Goal: Information Seeking & Learning: Learn about a topic

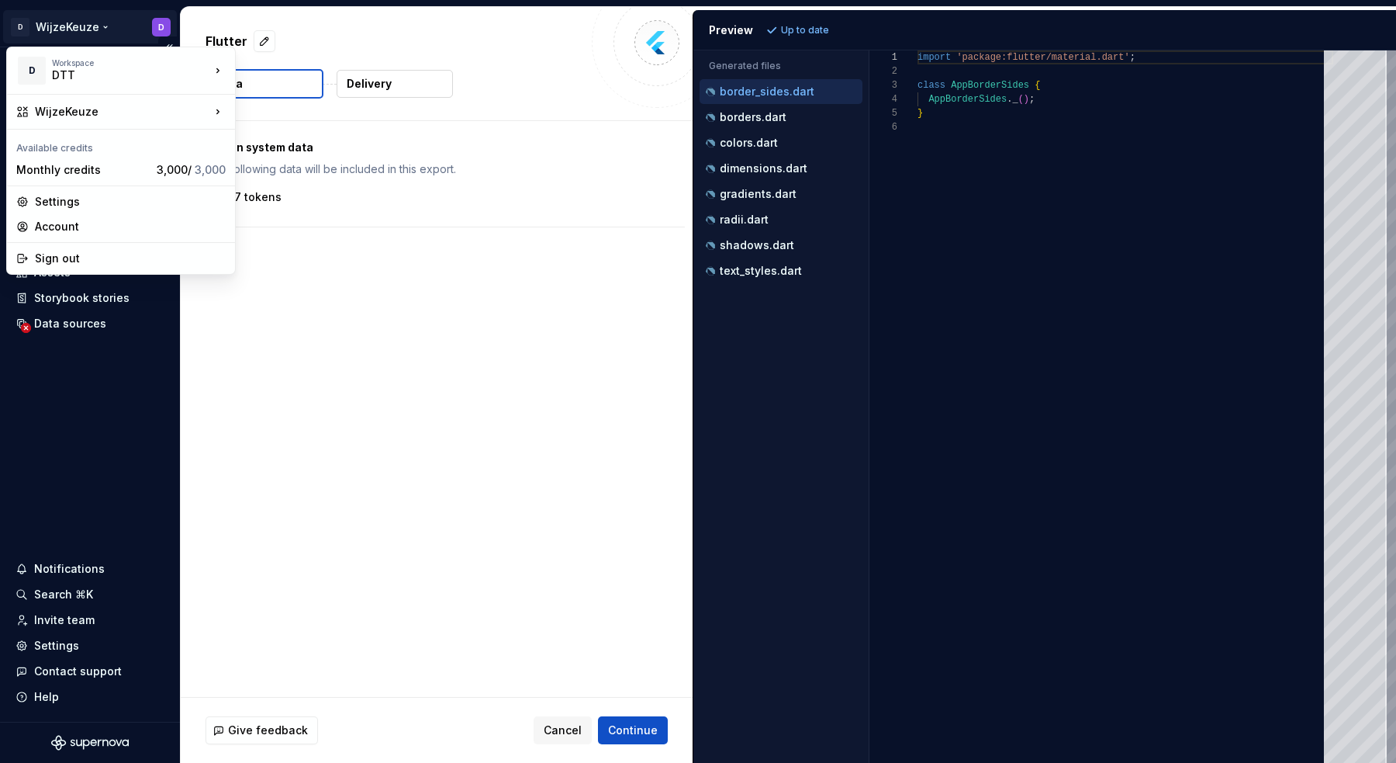
click at [83, 36] on html "D WijzeKeuze D Home Documentation Analytics Code automation Design system data …" at bounding box center [698, 381] width 1396 height 763
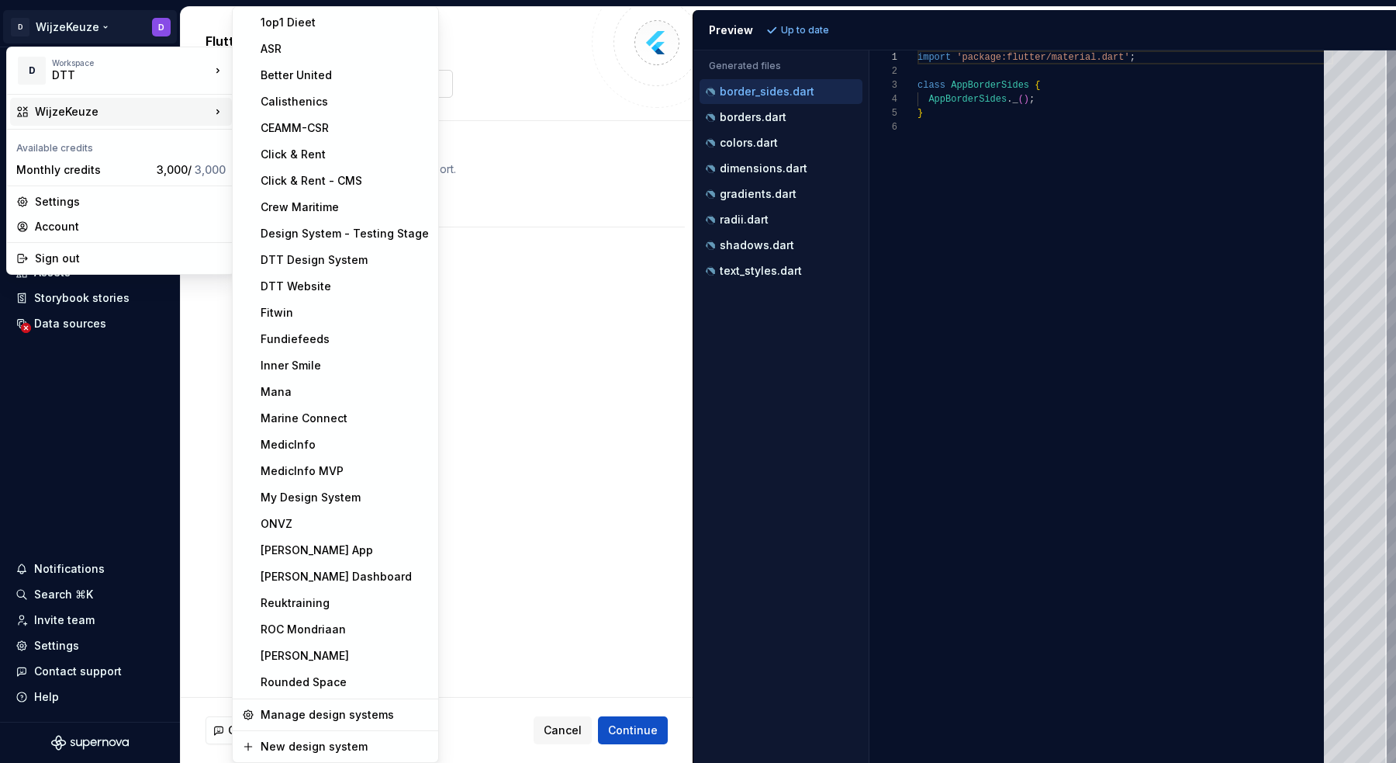
scroll to position [238, 0]
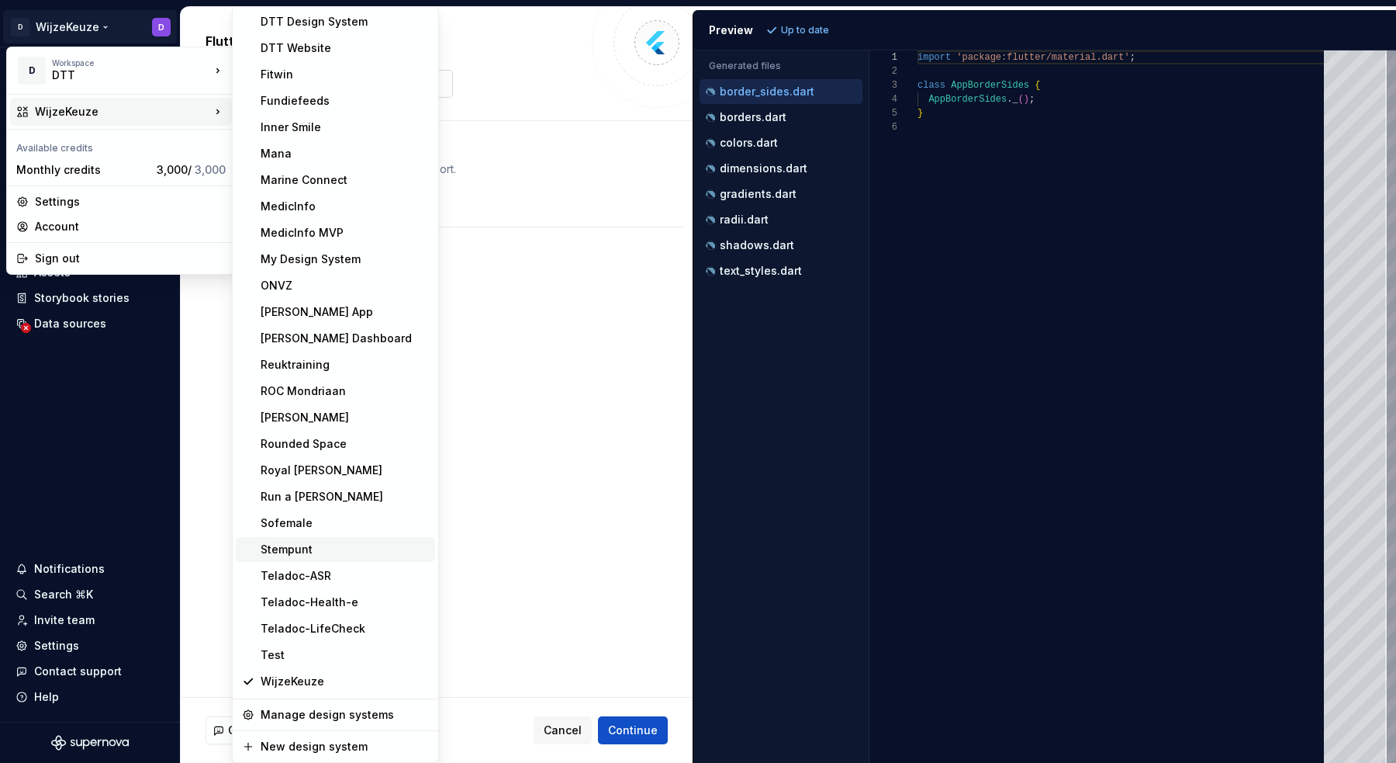
click at [349, 545] on div "Stempunt" at bounding box center [345, 549] width 168 height 16
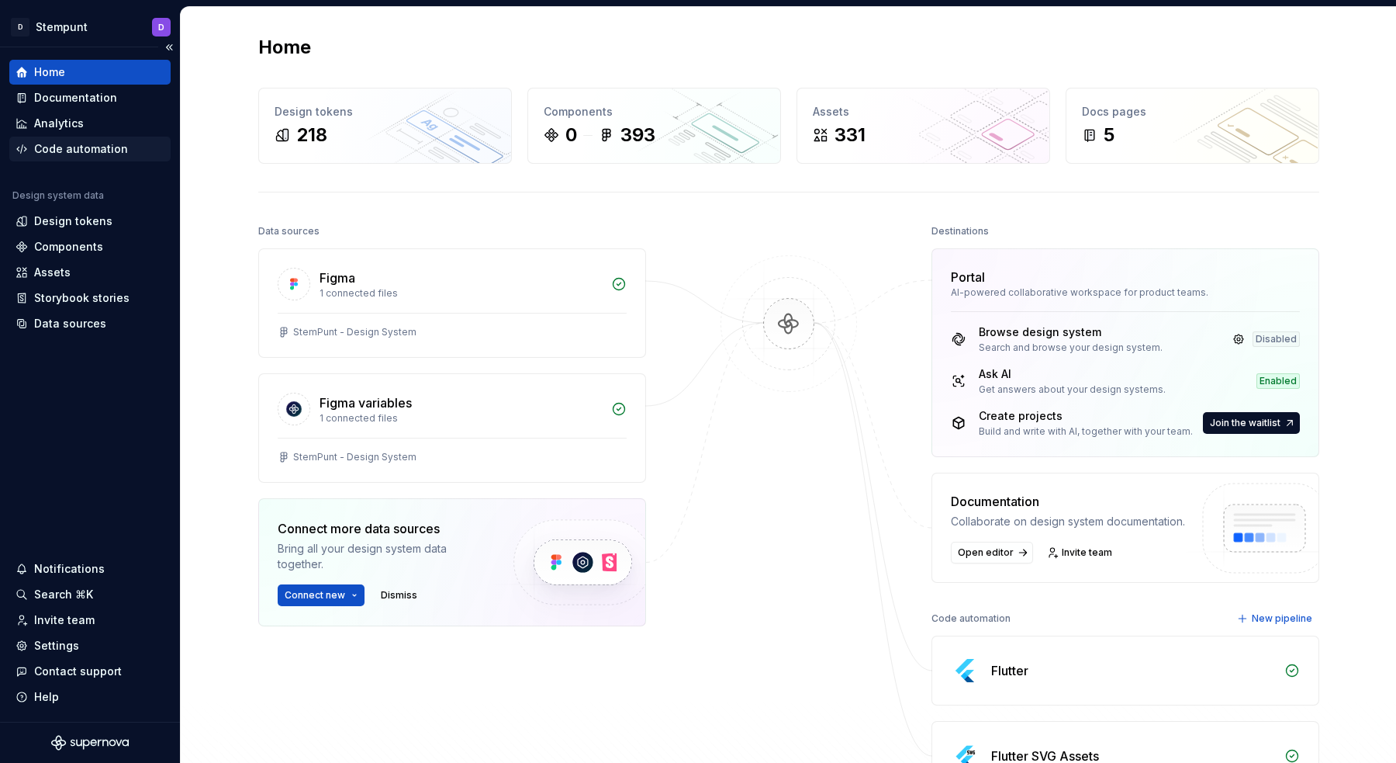
click at [80, 154] on div "Code automation" at bounding box center [81, 149] width 94 height 16
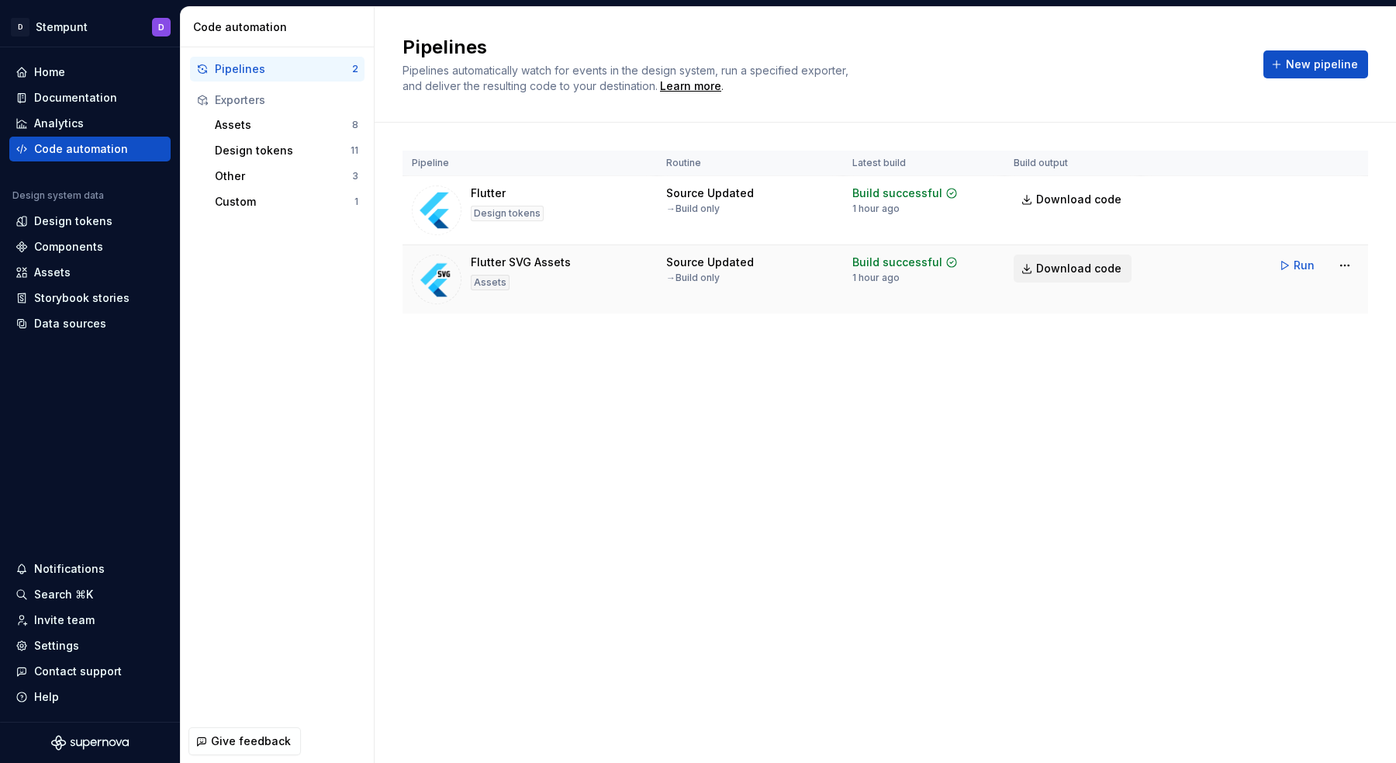
click at [1095, 271] on span "Download code" at bounding box center [1078, 269] width 85 height 16
click at [261, 189] on div "Custom 1" at bounding box center [287, 201] width 156 height 25
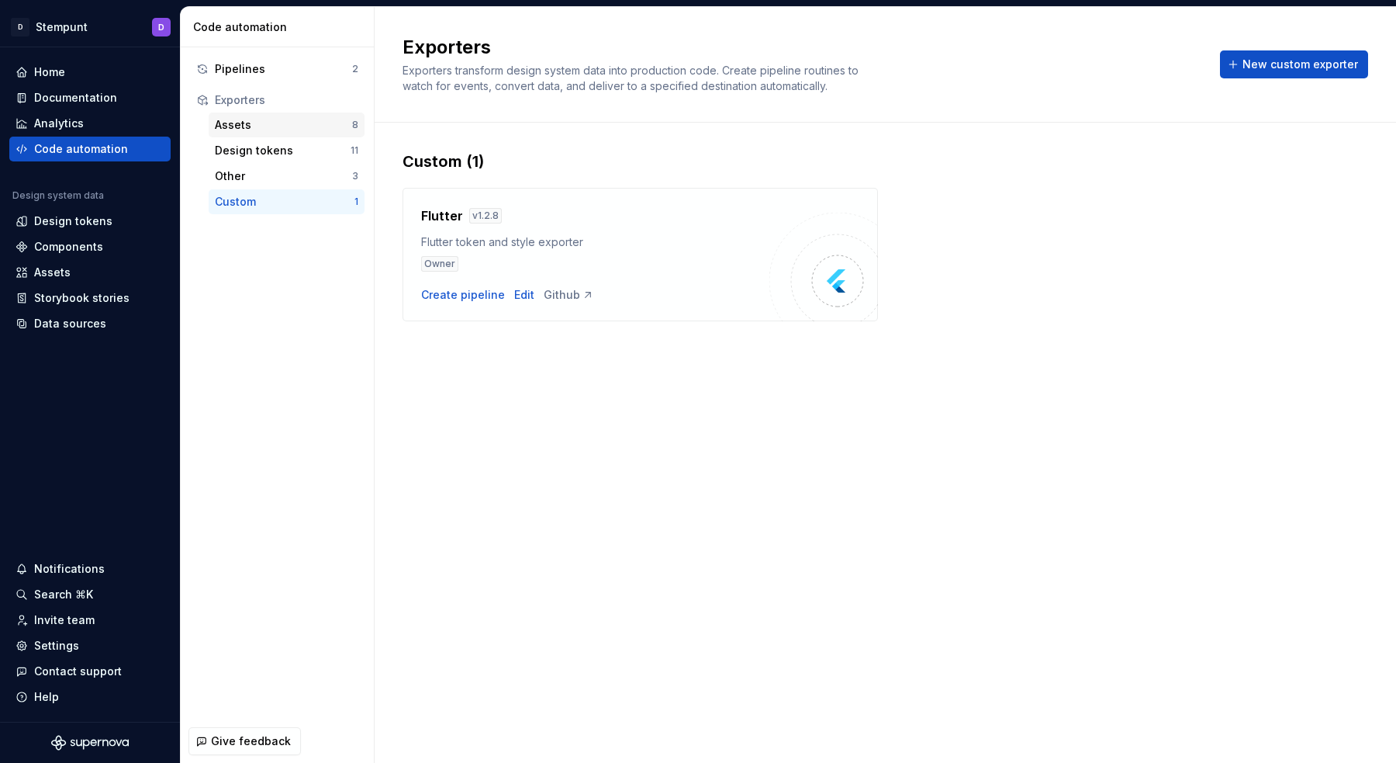
click at [290, 118] on div "Assets" at bounding box center [283, 125] width 137 height 16
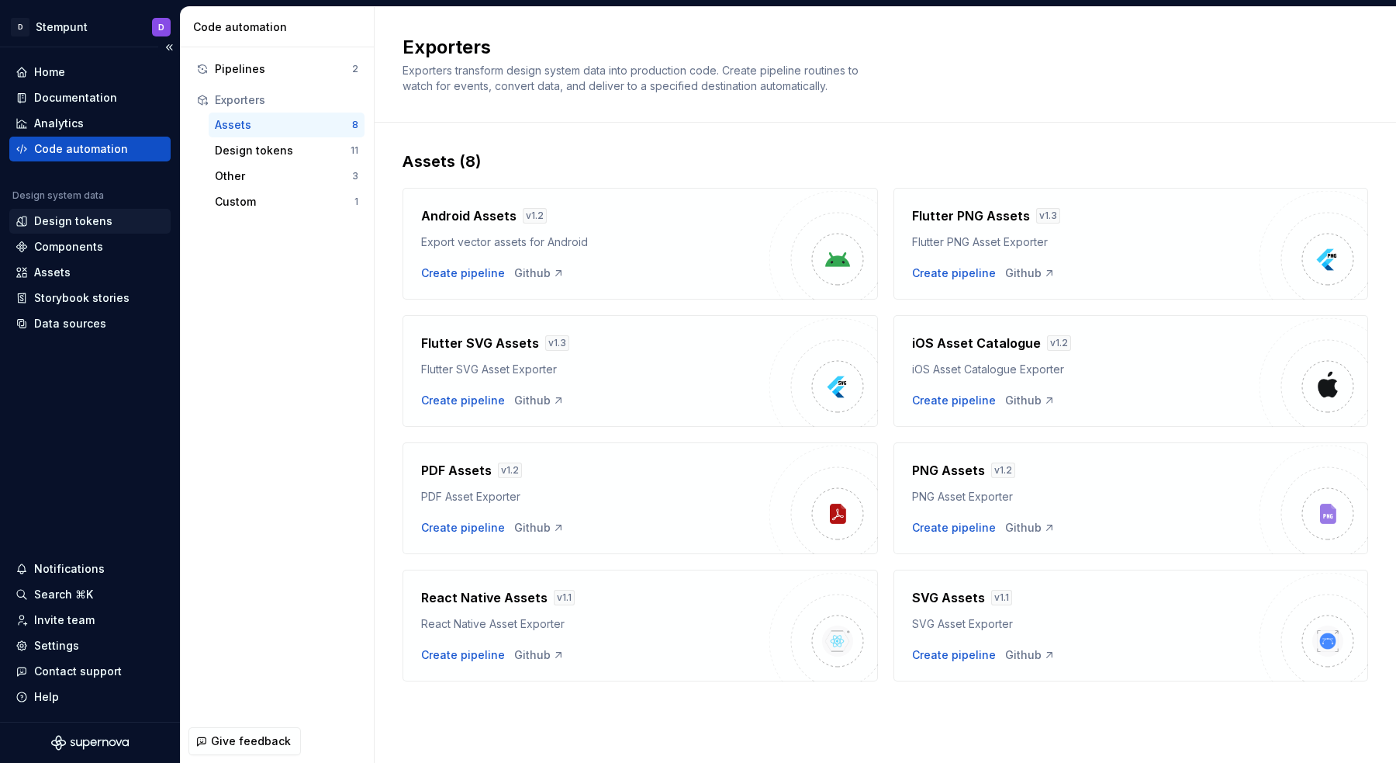
click at [107, 217] on div "Design tokens" at bounding box center [73, 221] width 78 height 16
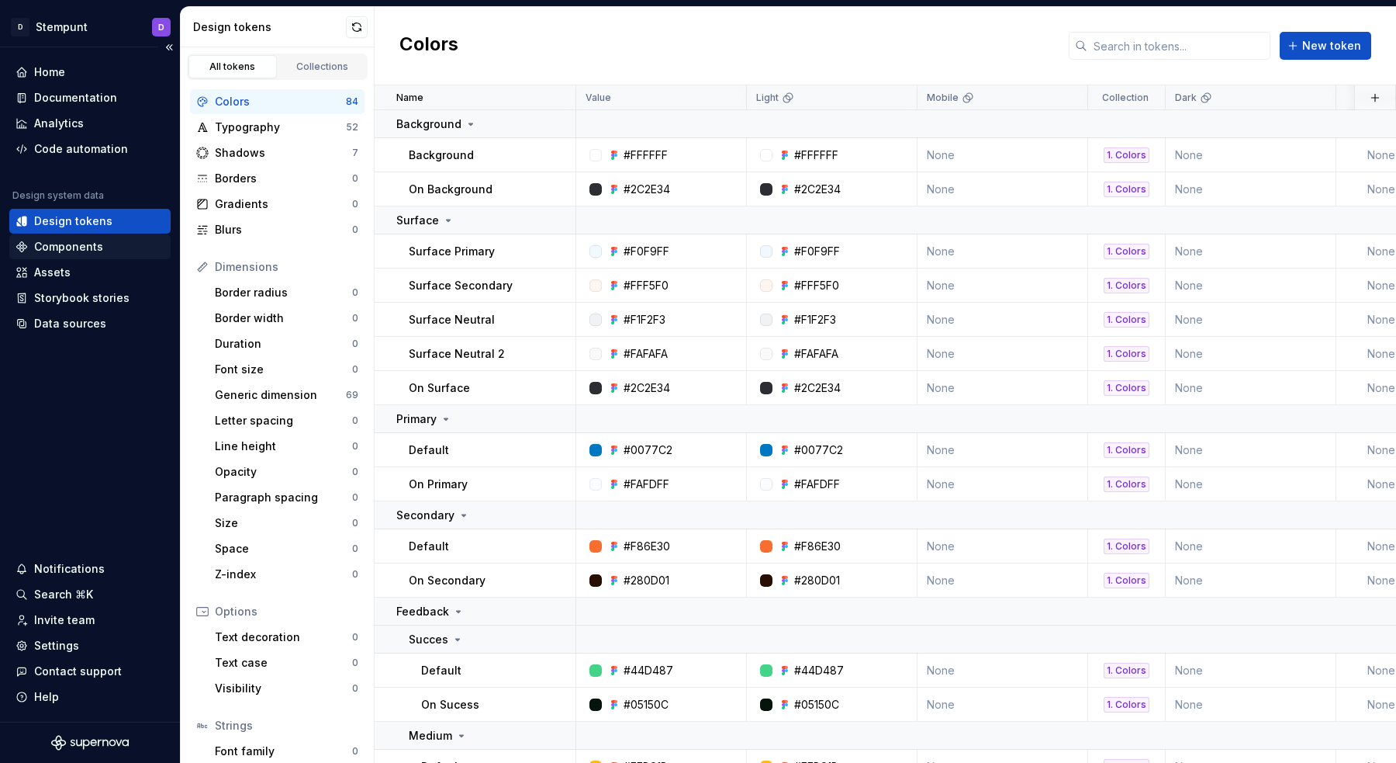
click at [110, 241] on div "Components" at bounding box center [90, 247] width 149 height 16
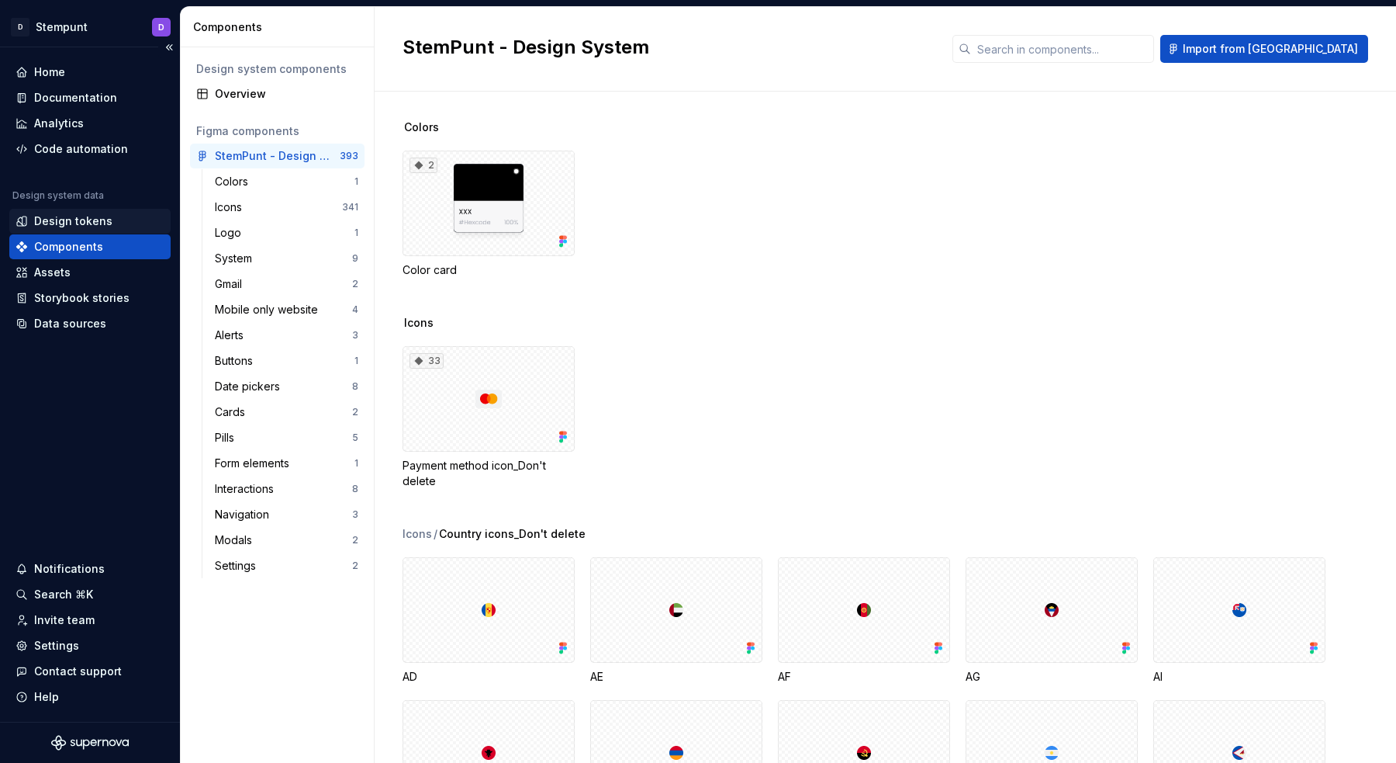
click at [121, 226] on div "Design tokens" at bounding box center [90, 221] width 149 height 16
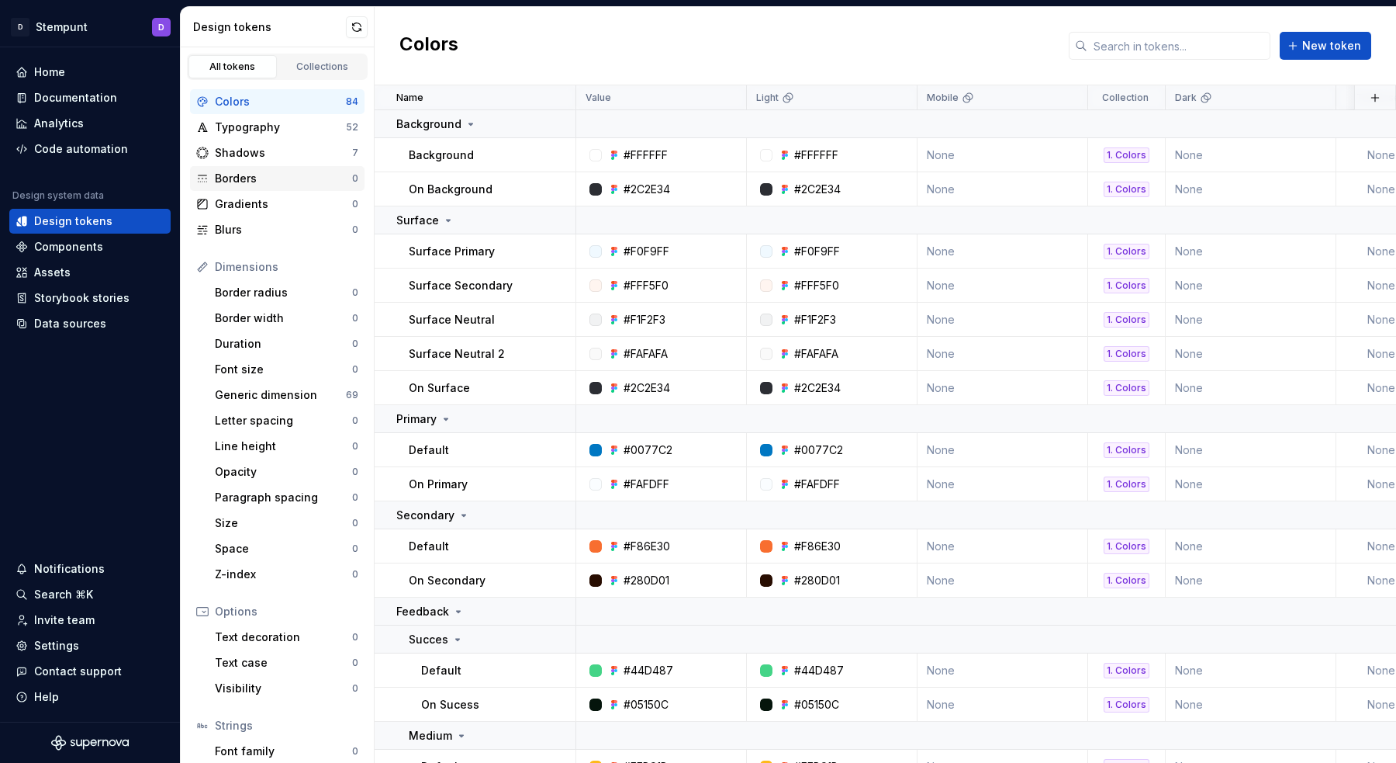
click at [272, 176] on div "Borders" at bounding box center [283, 179] width 137 height 16
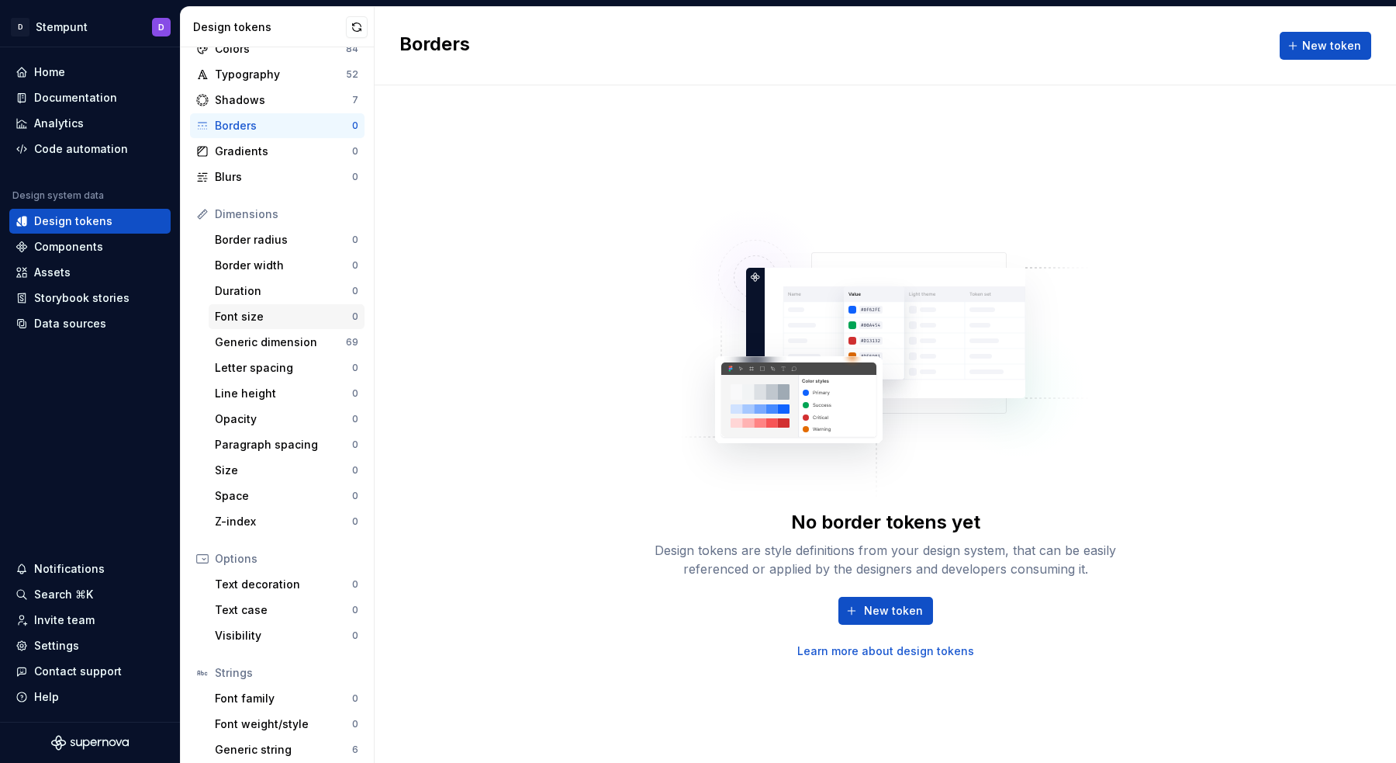
scroll to position [87, 0]
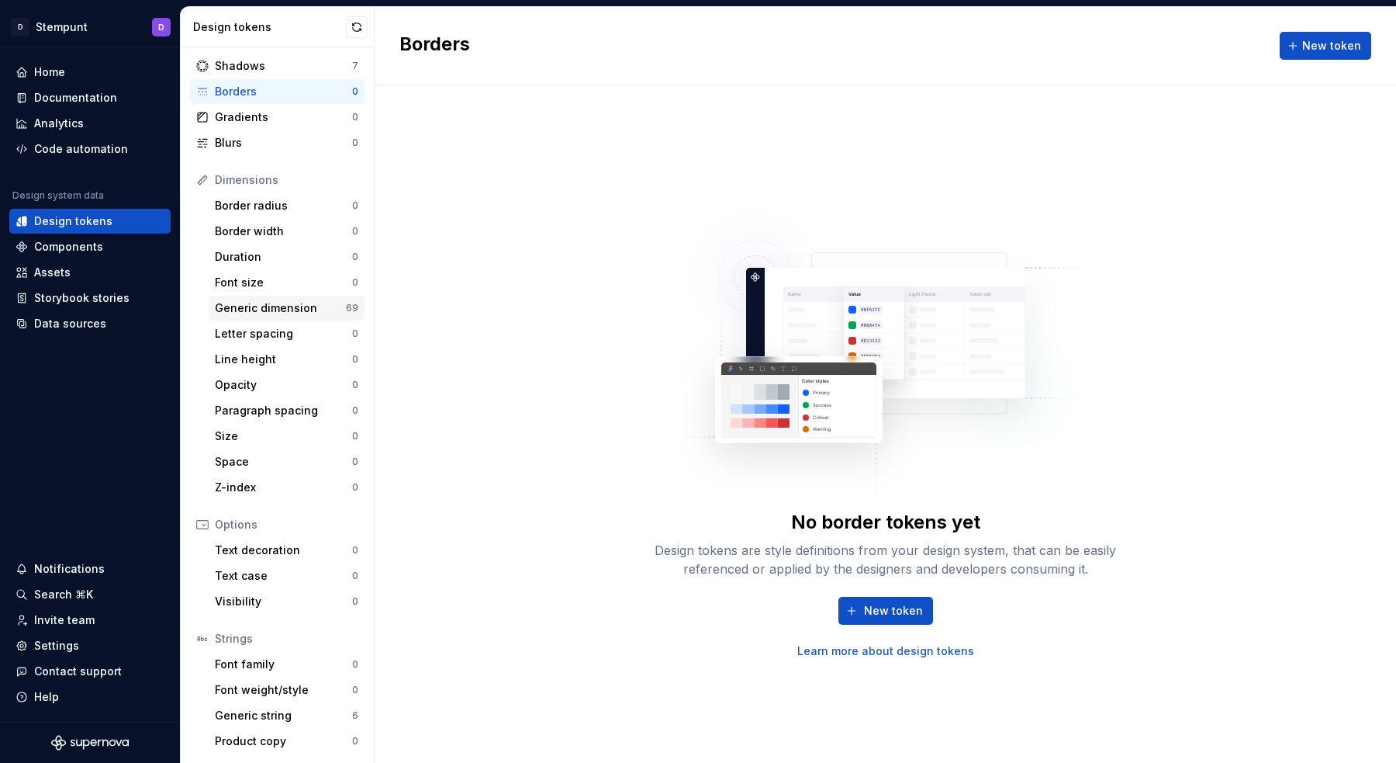
click at [317, 307] on div "Generic dimension" at bounding box center [280, 308] width 131 height 16
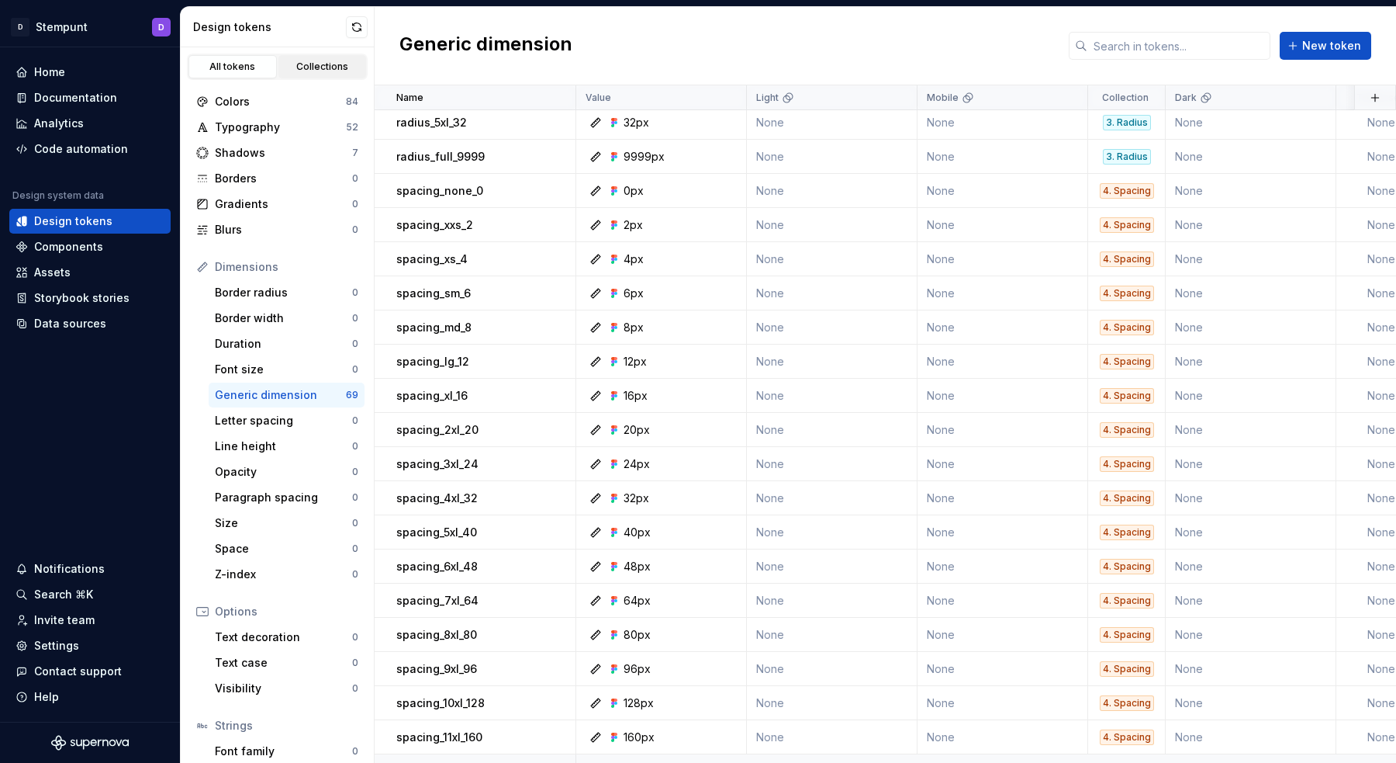
click at [335, 71] on div "Collections" at bounding box center [323, 67] width 78 height 12
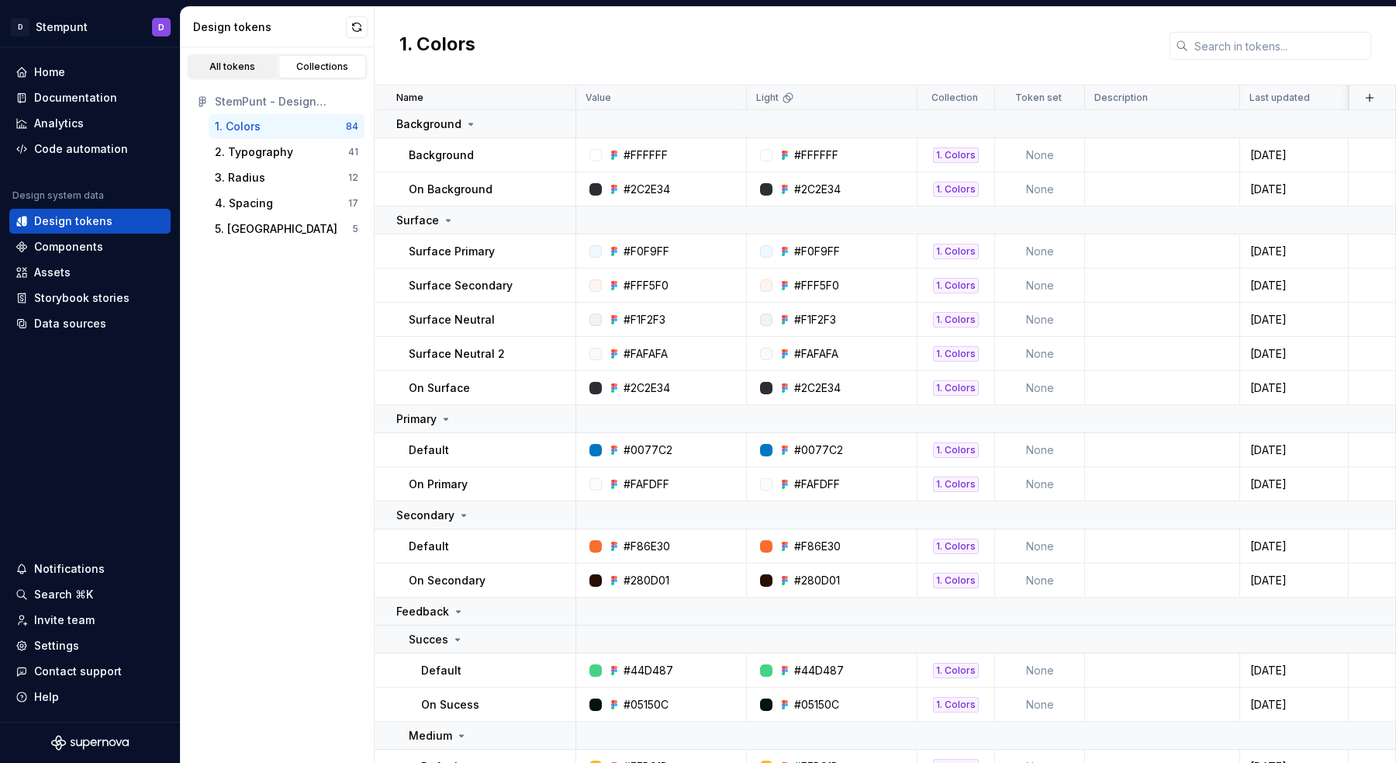
click at [260, 66] on div "All tokens" at bounding box center [233, 67] width 78 height 12
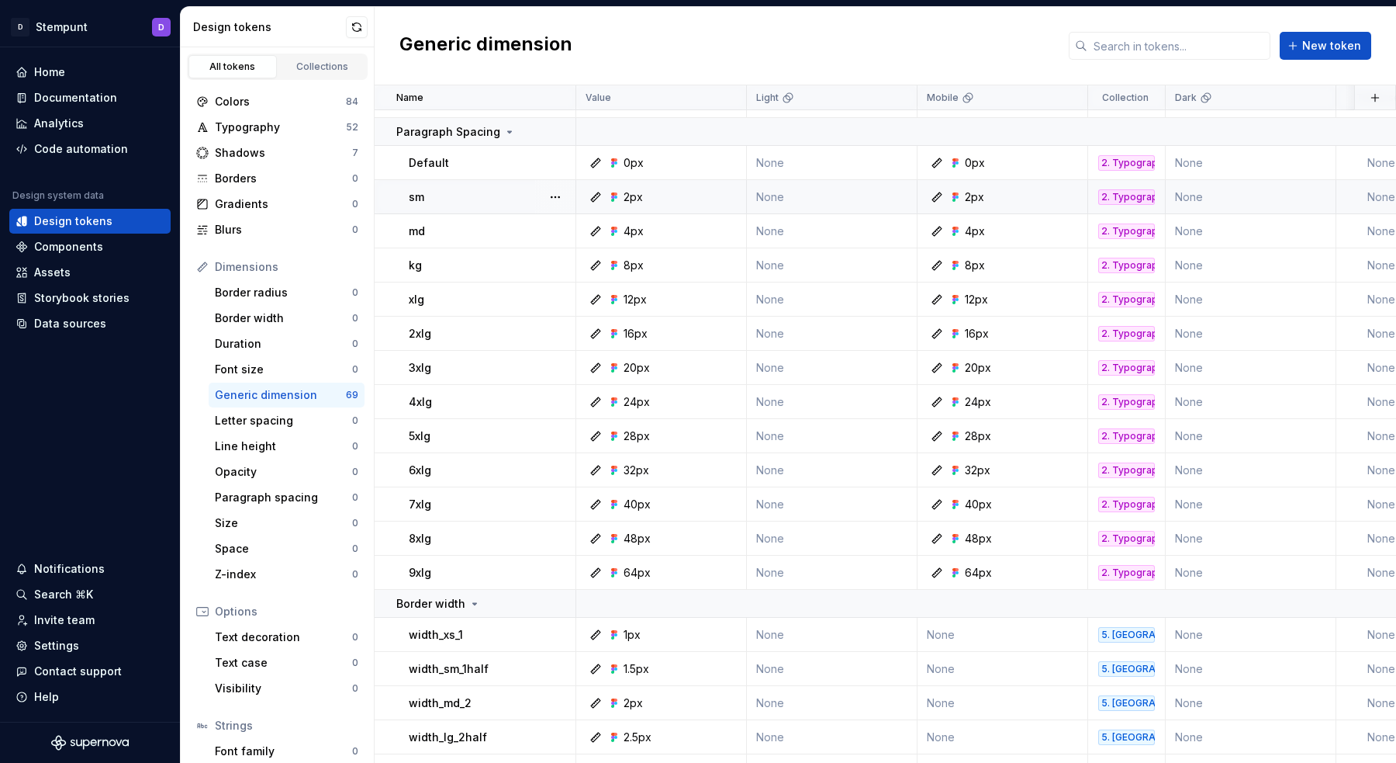
scroll to position [1823, 0]
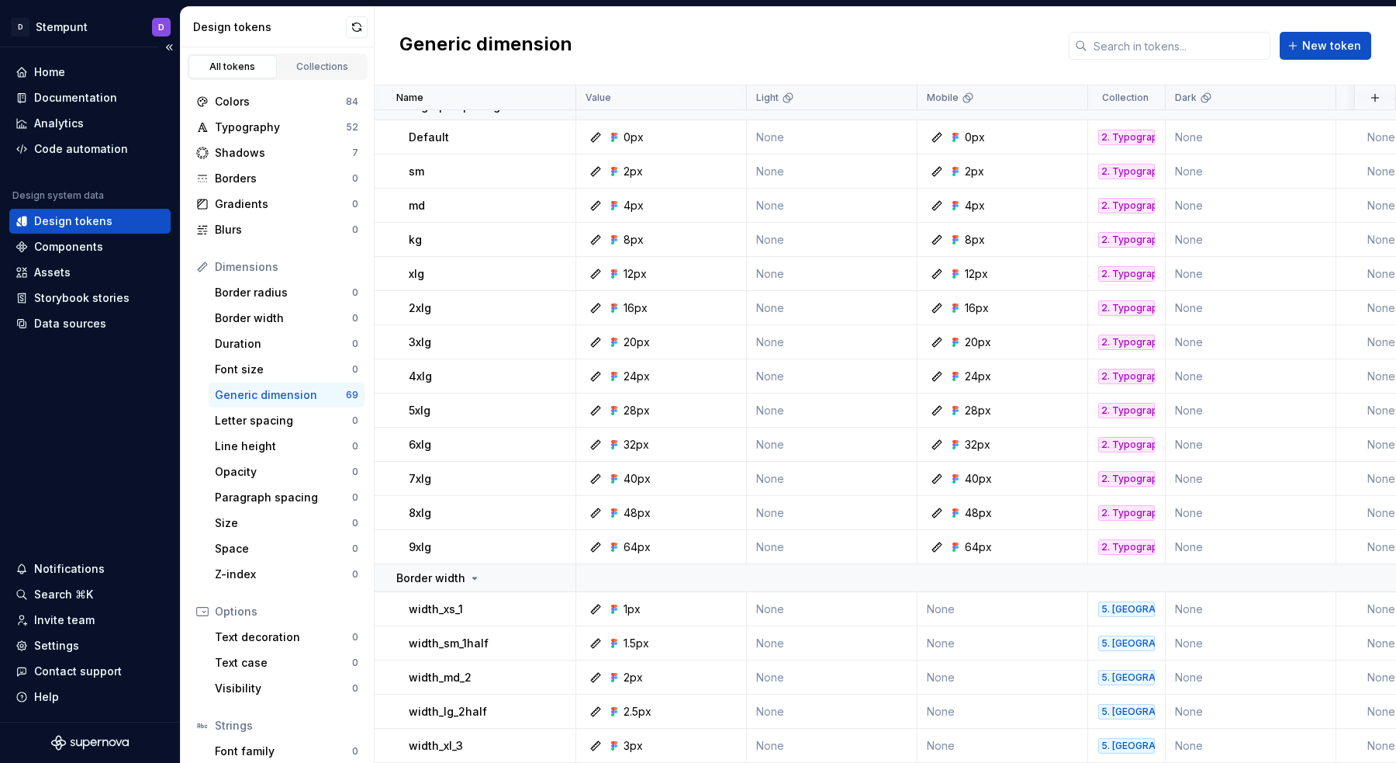
click at [73, 226] on div "Design tokens" at bounding box center [73, 221] width 78 height 16
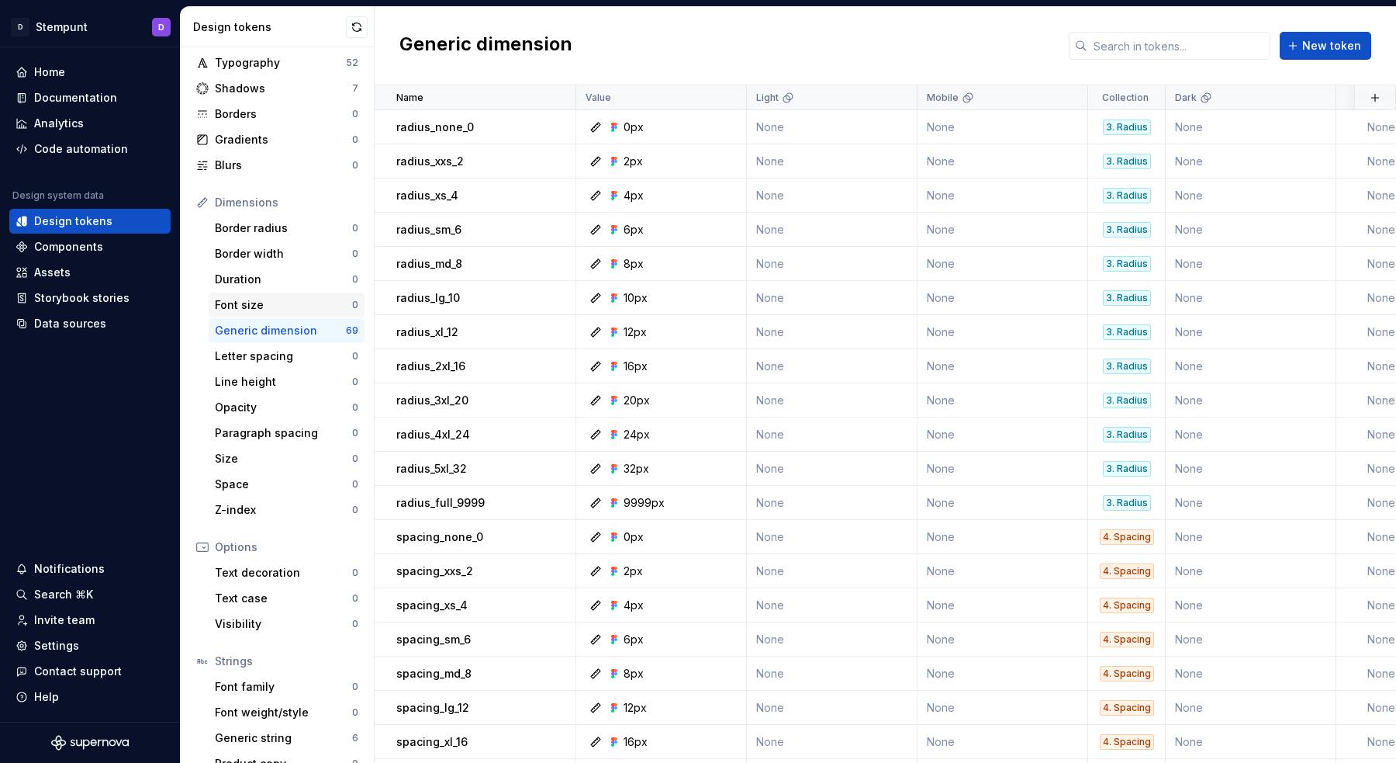
scroll to position [87, 0]
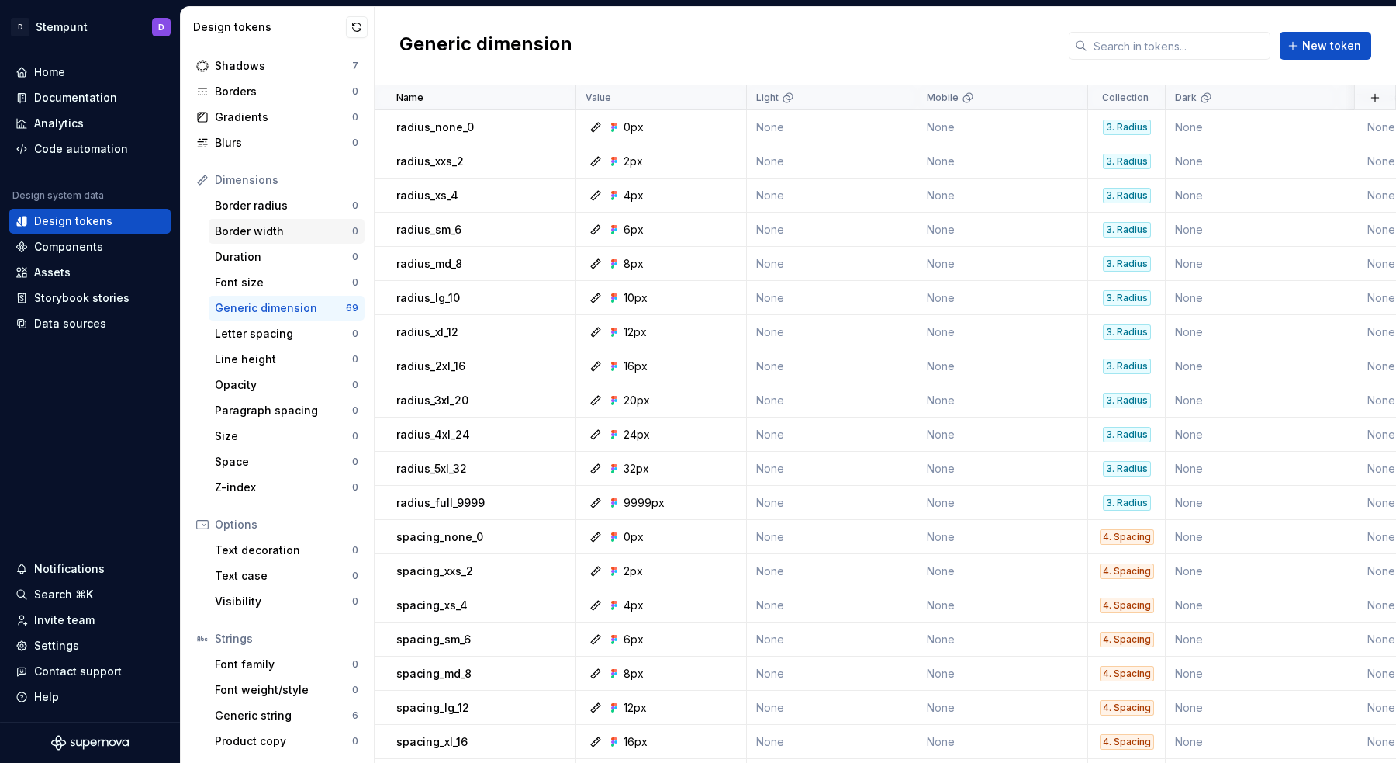
click at [281, 235] on div "Border width" at bounding box center [283, 231] width 137 height 16
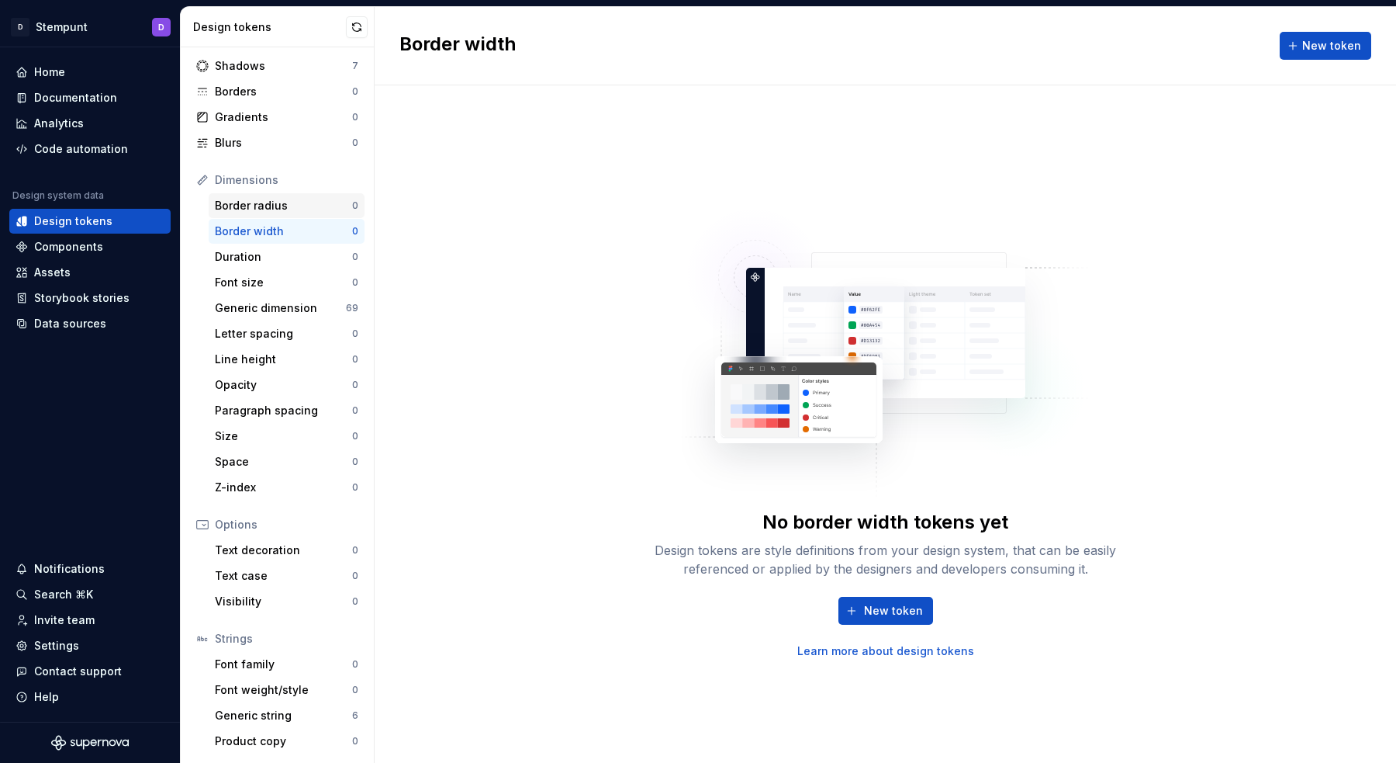
click at [282, 215] on div "Border radius 0" at bounding box center [287, 205] width 156 height 25
click at [266, 282] on div "Font size" at bounding box center [283, 283] width 137 height 16
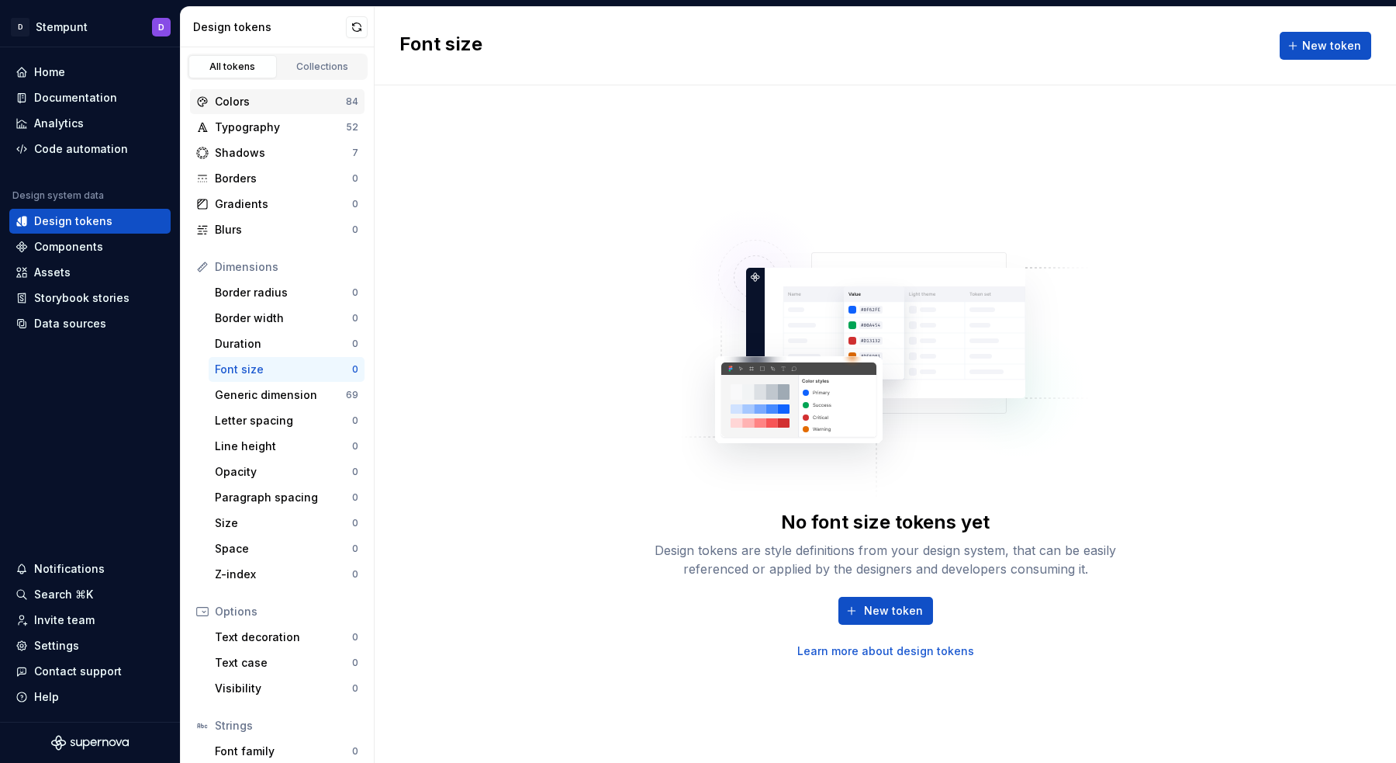
click at [254, 99] on div "Colors" at bounding box center [280, 102] width 131 height 16
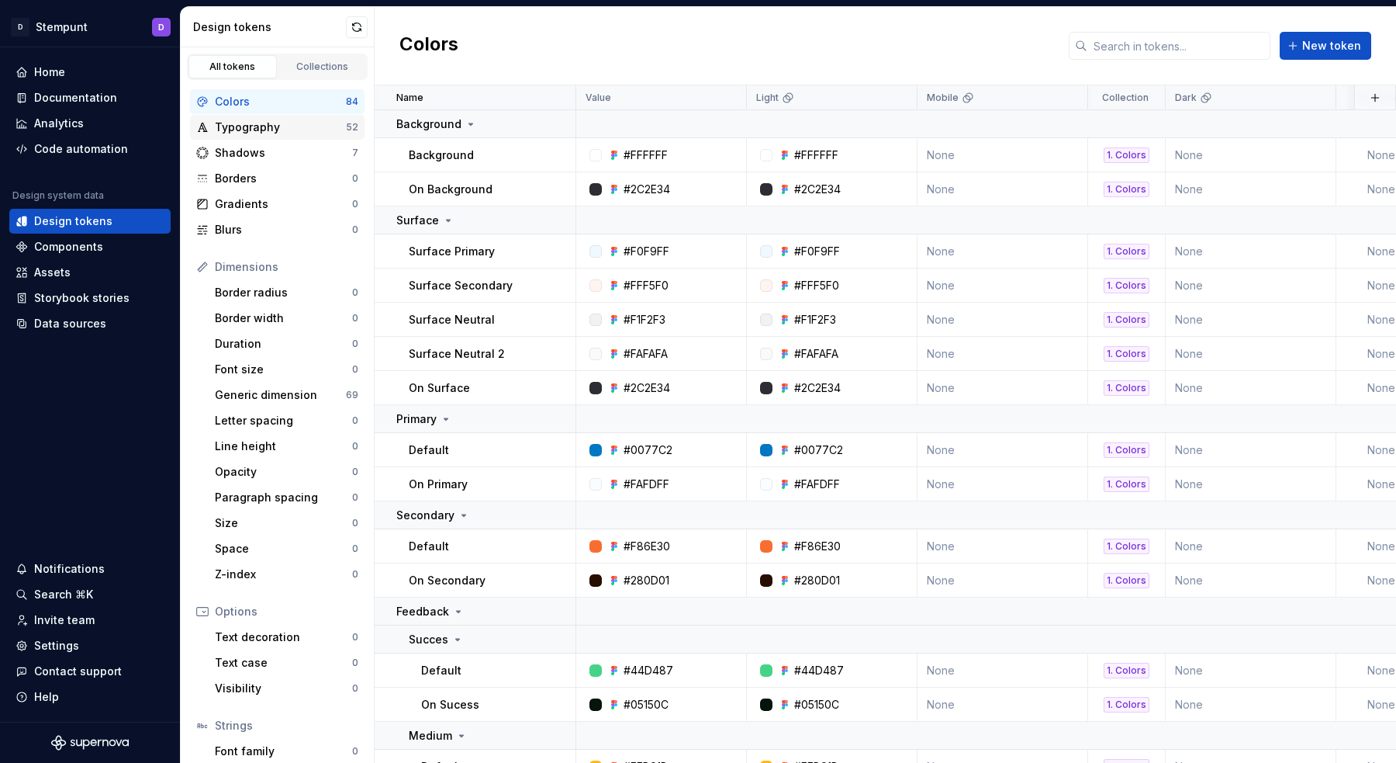
click at [254, 130] on div "Typography" at bounding box center [280, 127] width 131 height 16
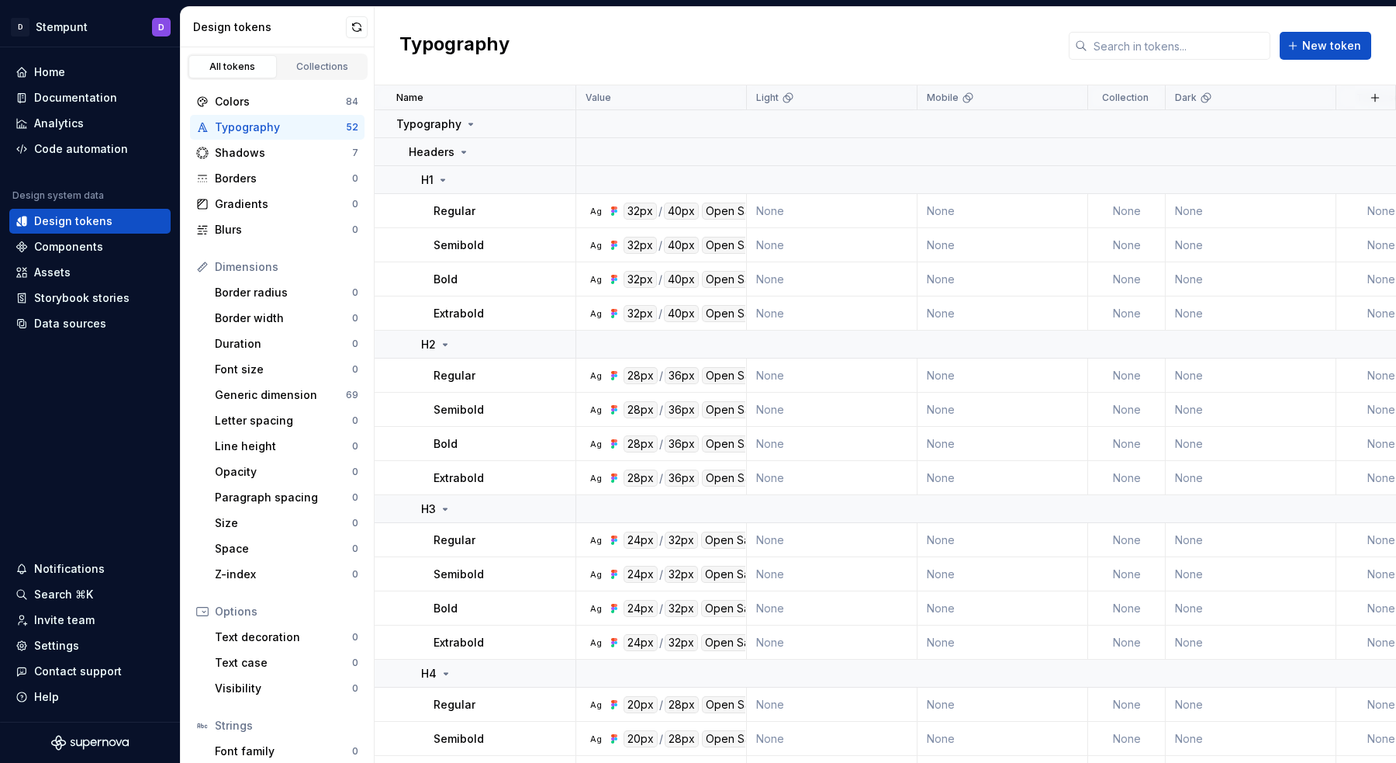
click at [266, 128] on div "Typography" at bounding box center [280, 127] width 131 height 16
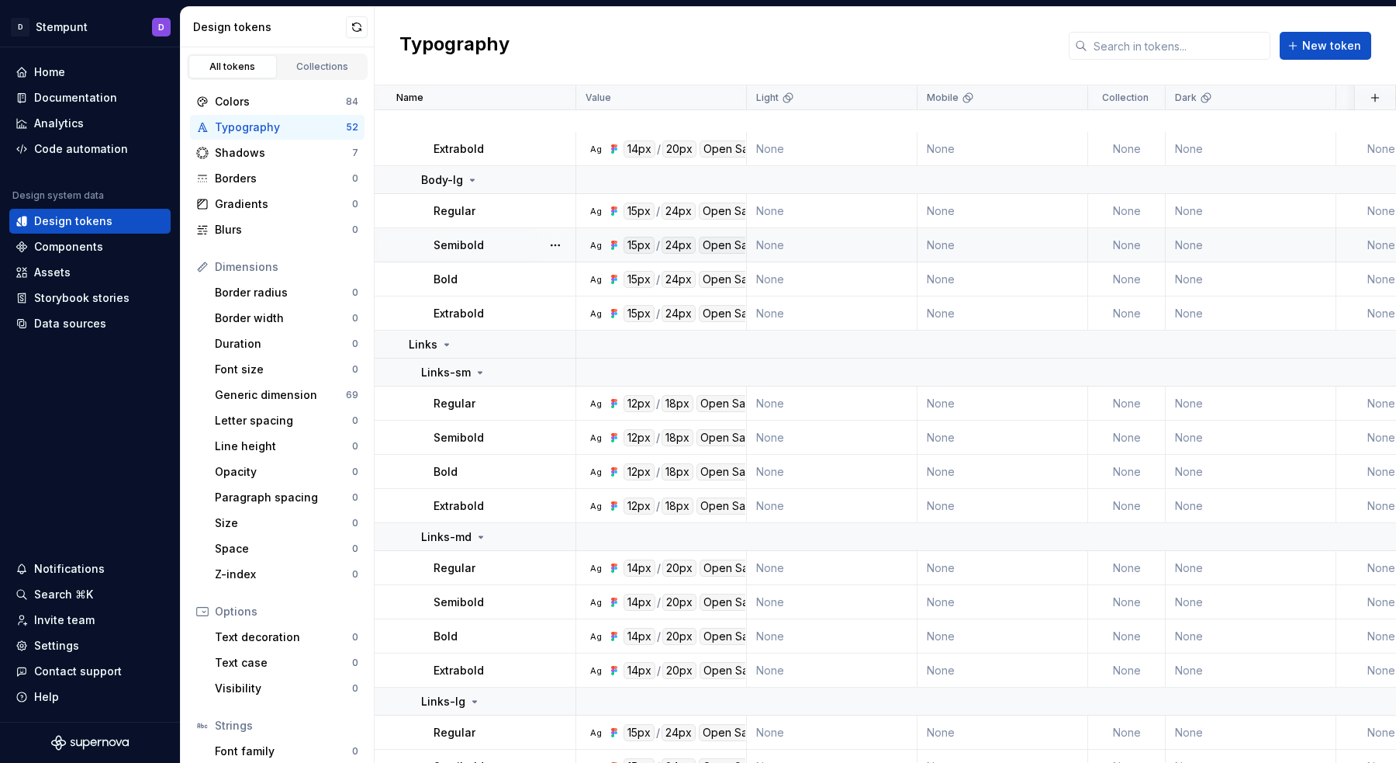
scroll to position [1606, 0]
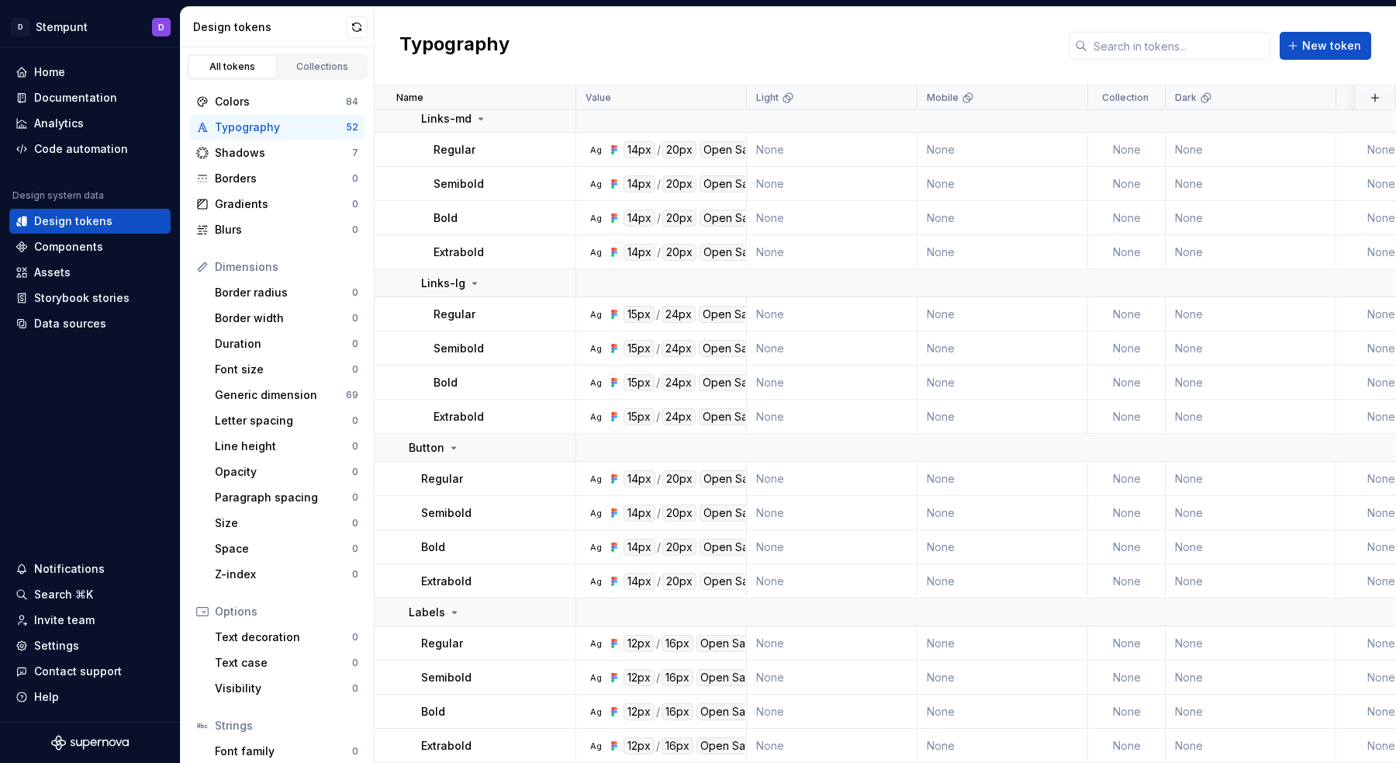
click at [620, 71] on div "Typography New token" at bounding box center [886, 46] width 1022 height 78
click at [598, 49] on div "Typography New token" at bounding box center [886, 46] width 1022 height 78
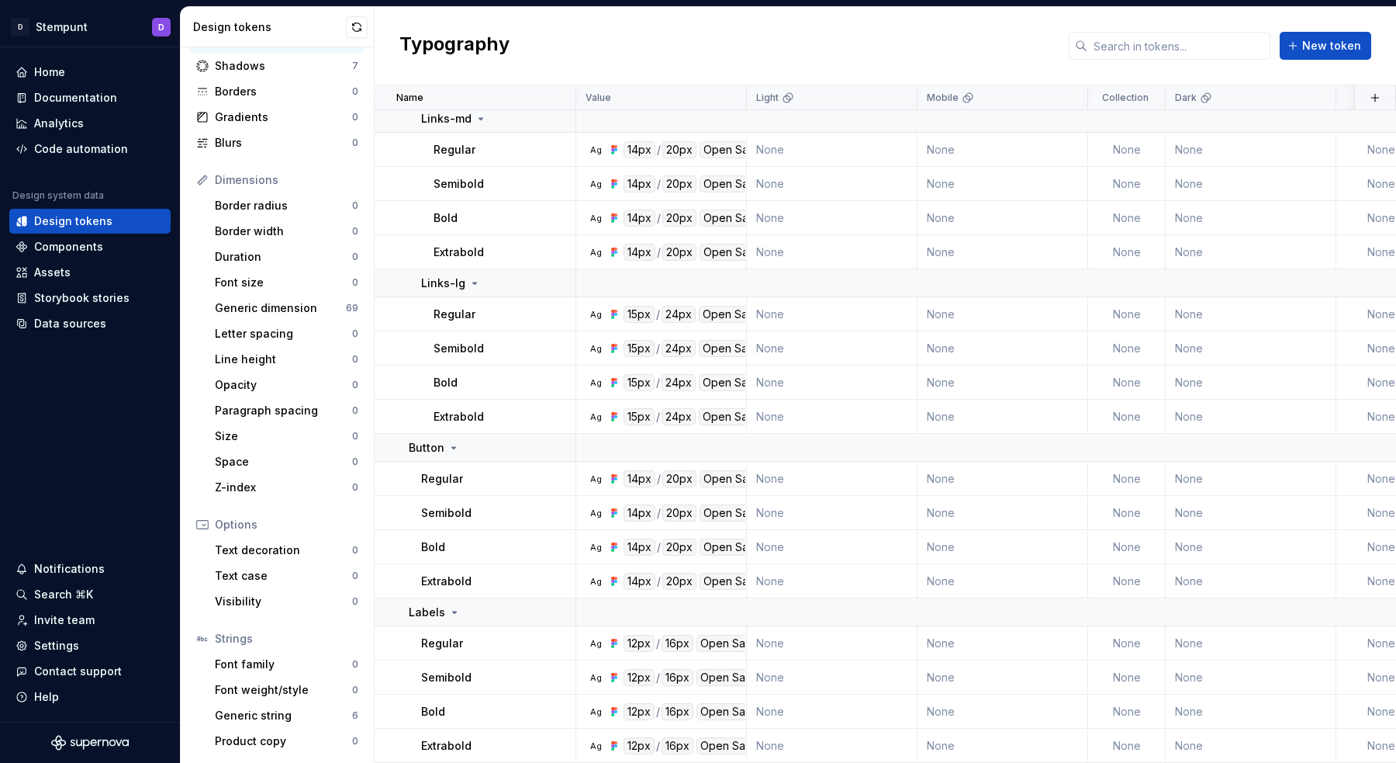
scroll to position [0, 0]
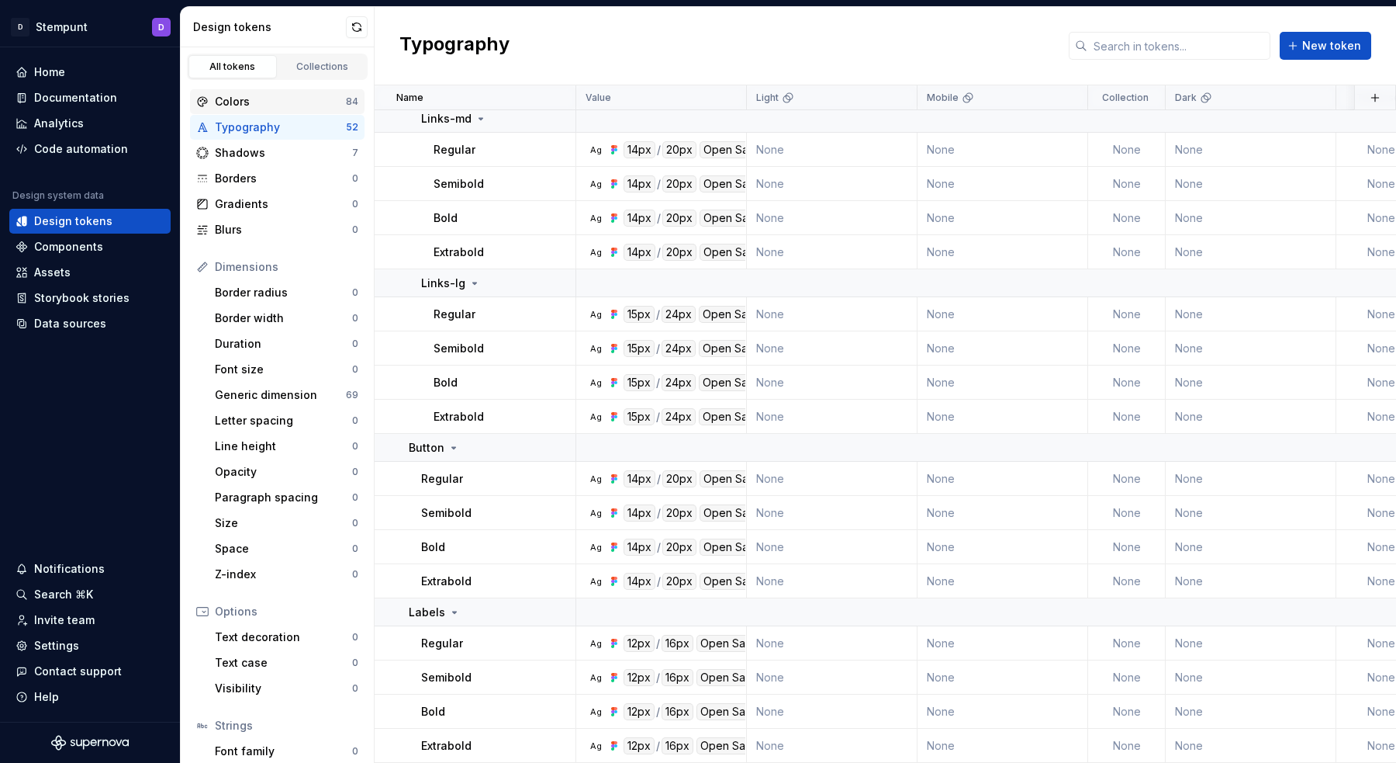
click at [257, 108] on div "Colors" at bounding box center [280, 102] width 131 height 16
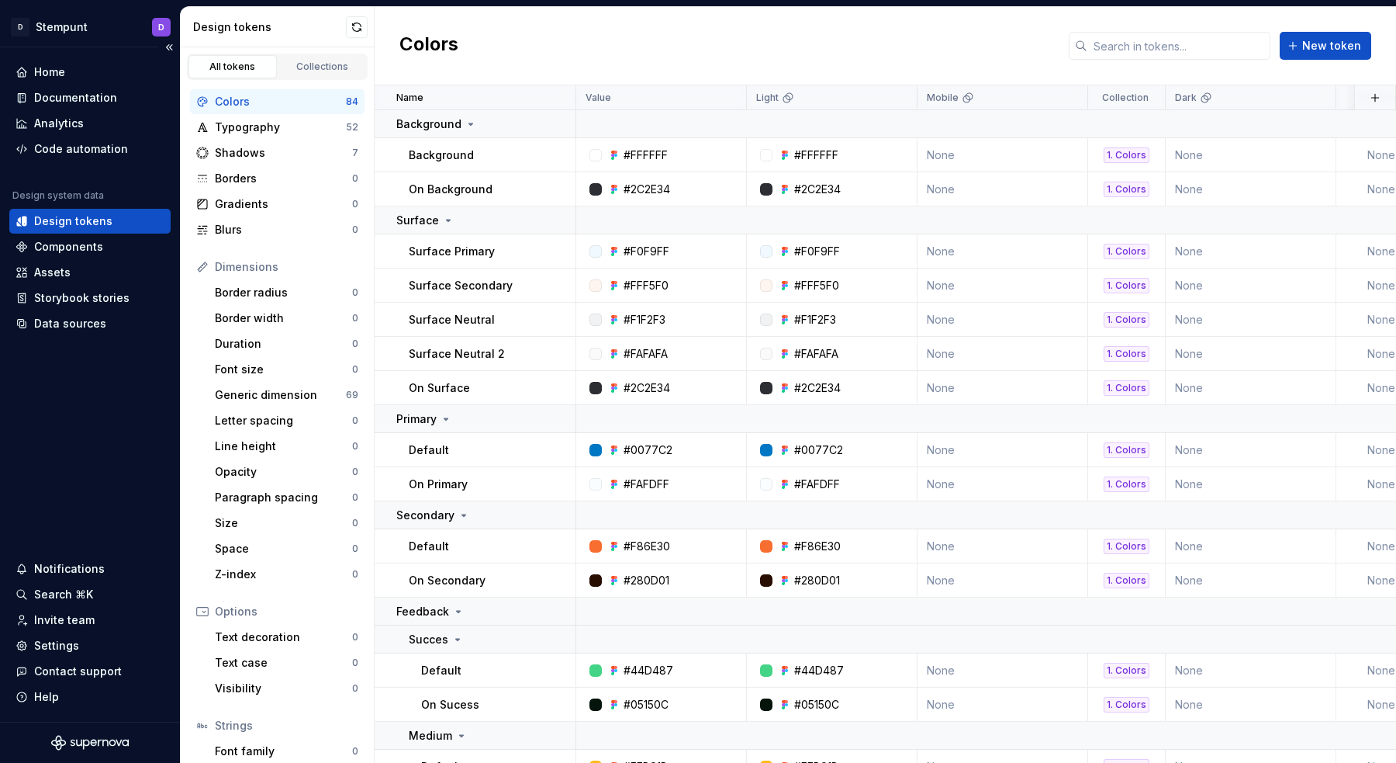
click at [102, 212] on div "Design tokens" at bounding box center [89, 221] width 161 height 25
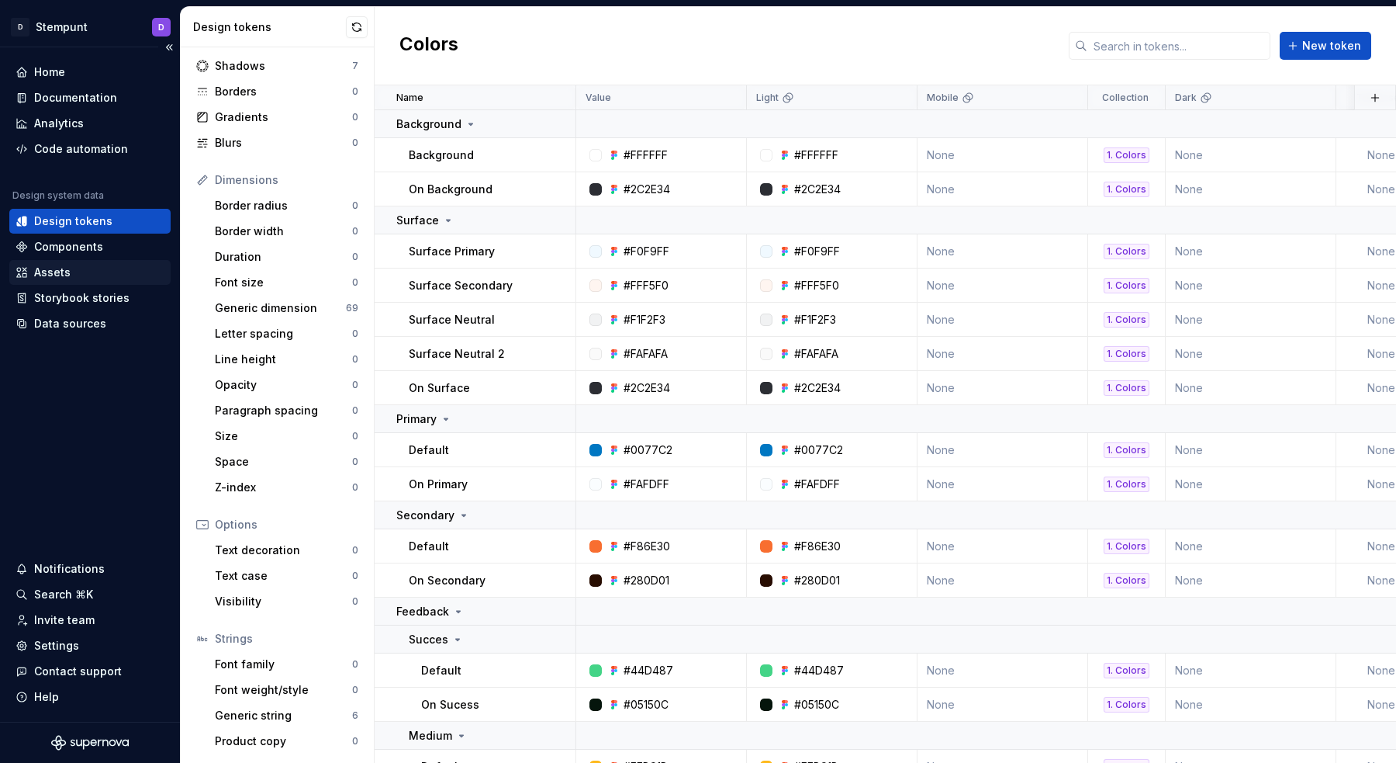
click at [62, 275] on div "Assets" at bounding box center [52, 273] width 36 height 16
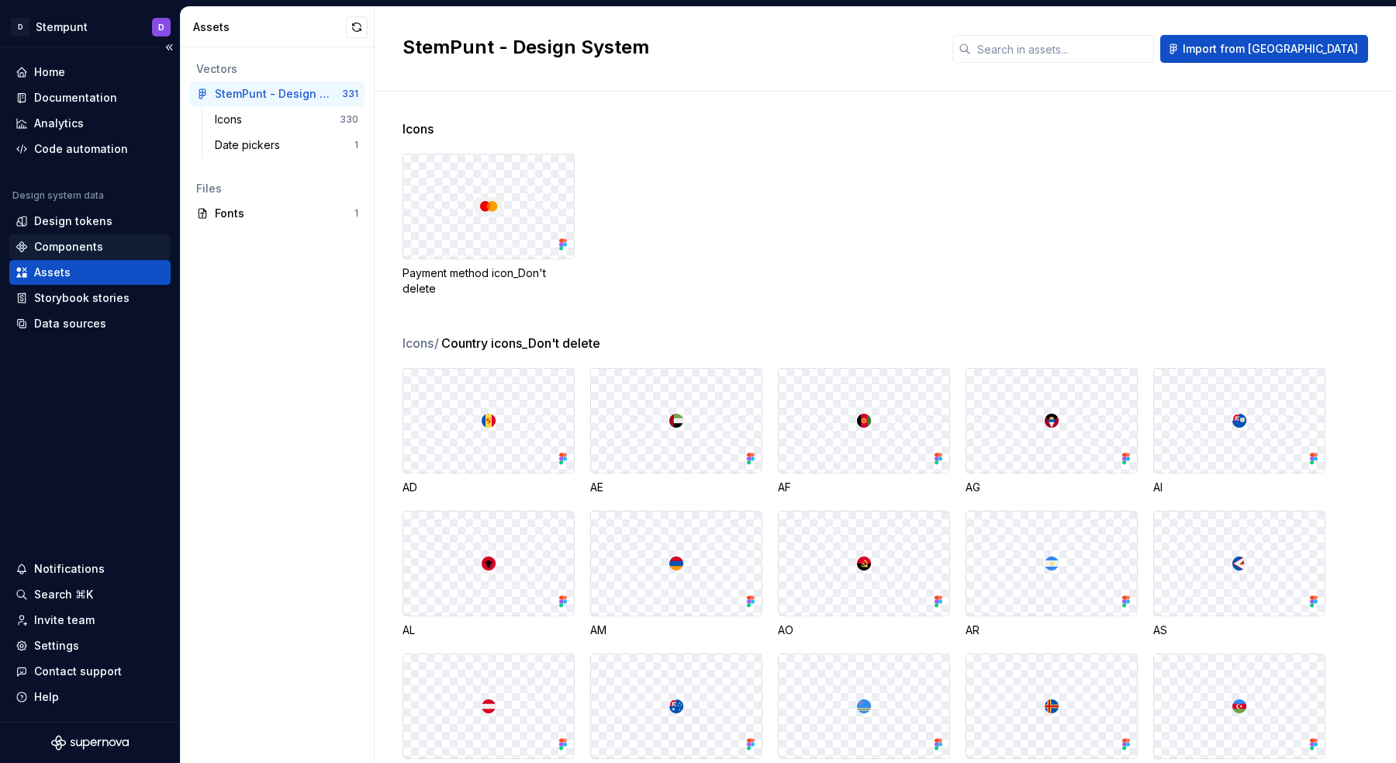
click at [63, 239] on div "Components" at bounding box center [68, 247] width 69 height 16
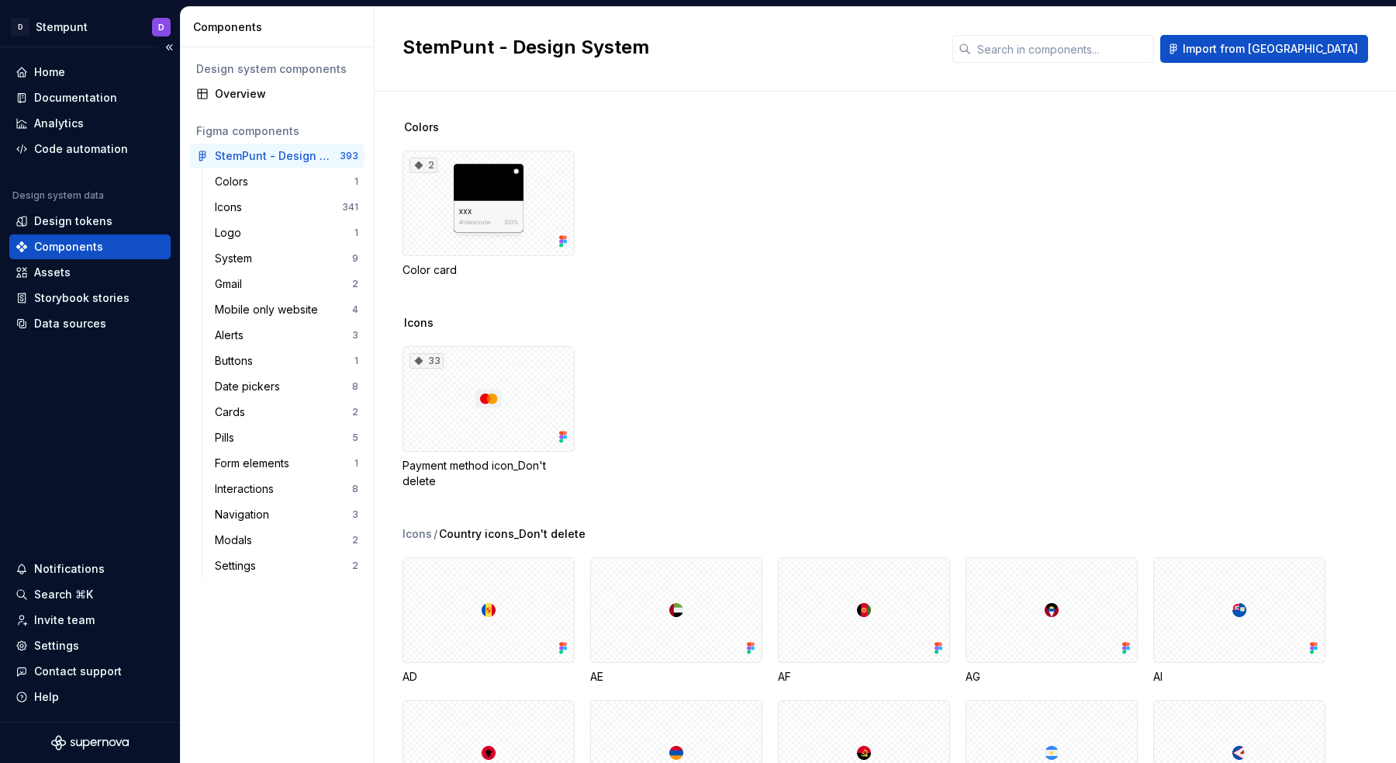
click at [63, 239] on div "Components" at bounding box center [68, 247] width 69 height 16
click at [54, 227] on div "Design tokens" at bounding box center [73, 221] width 78 height 16
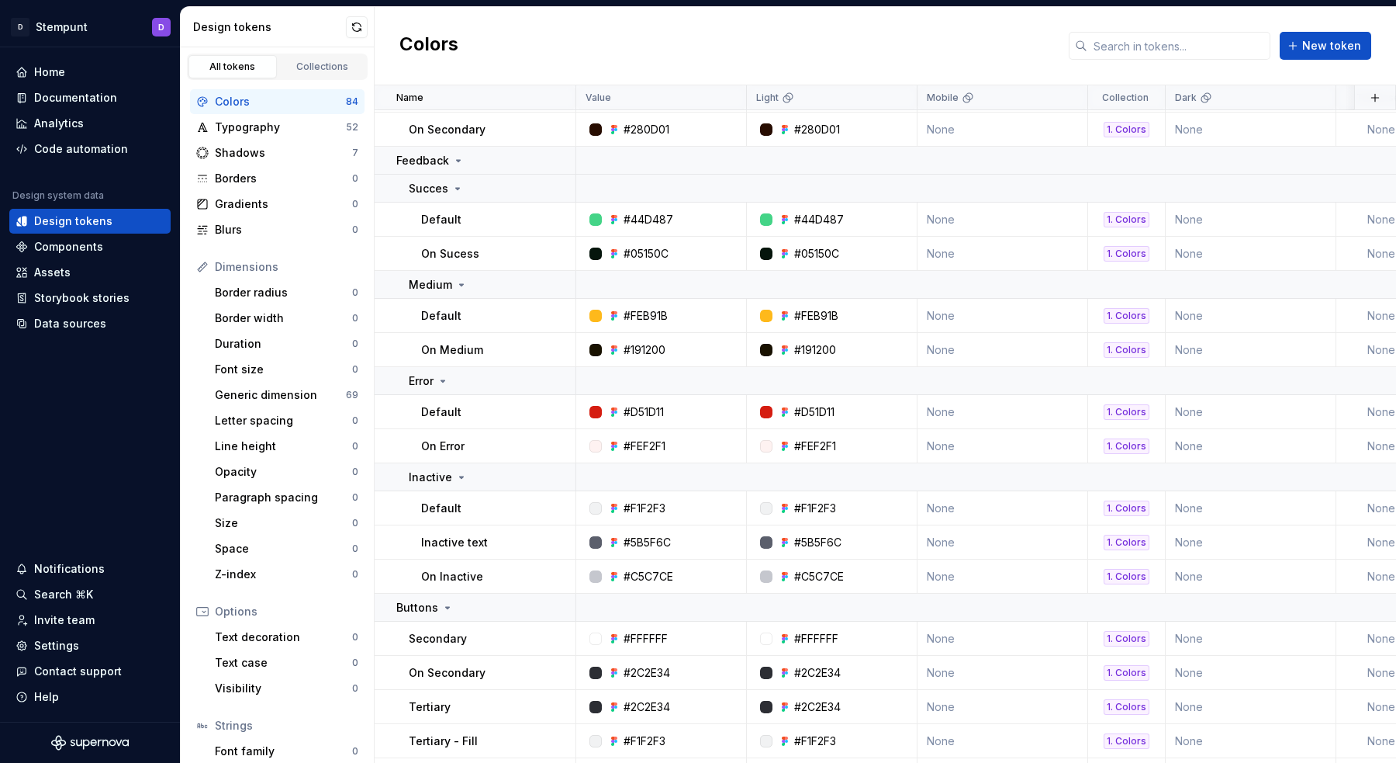
scroll to position [461, 0]
